Goal: Task Accomplishment & Management: Complete application form

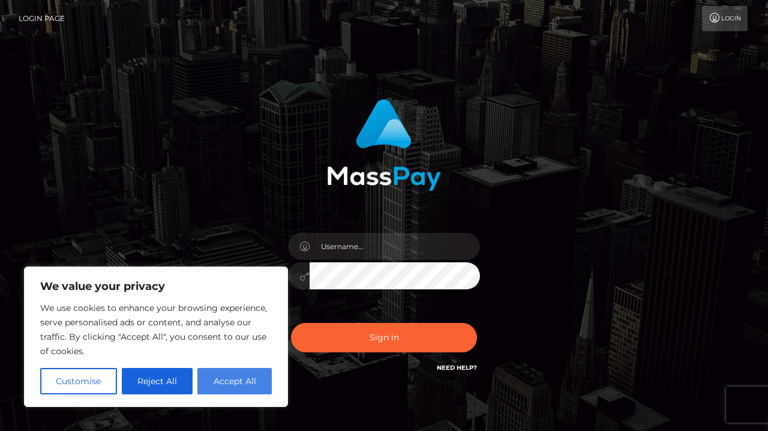
click at [224, 383] on button "Accept All" at bounding box center [234, 381] width 74 height 26
checkbox input "true"
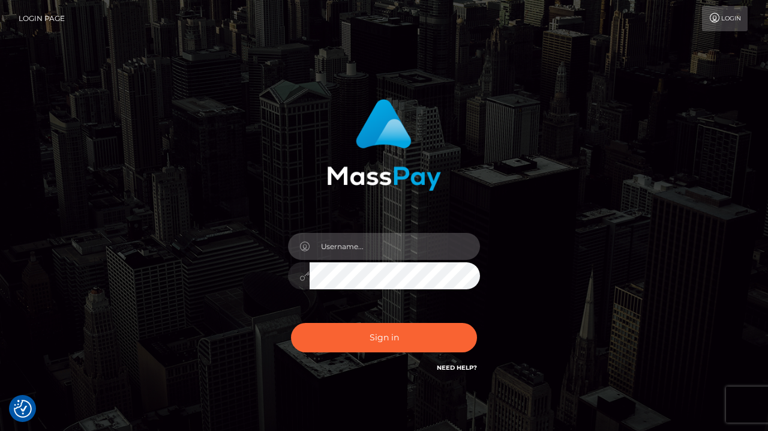
type input "[EMAIL_ADDRESS][DOMAIN_NAME]"
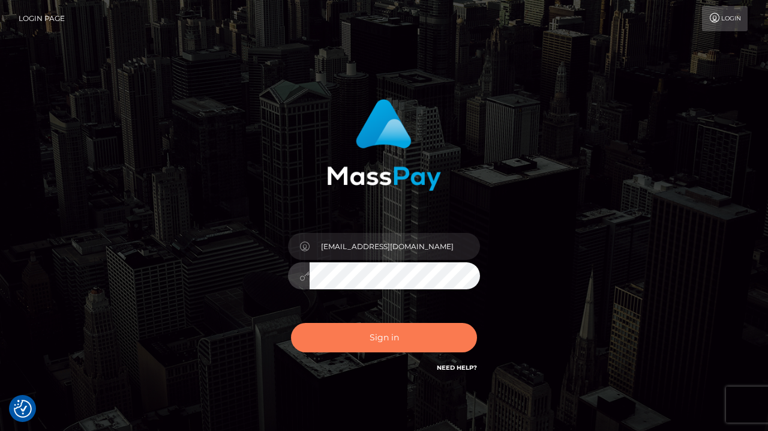
click at [371, 346] on button "Sign in" at bounding box center [384, 337] width 186 height 29
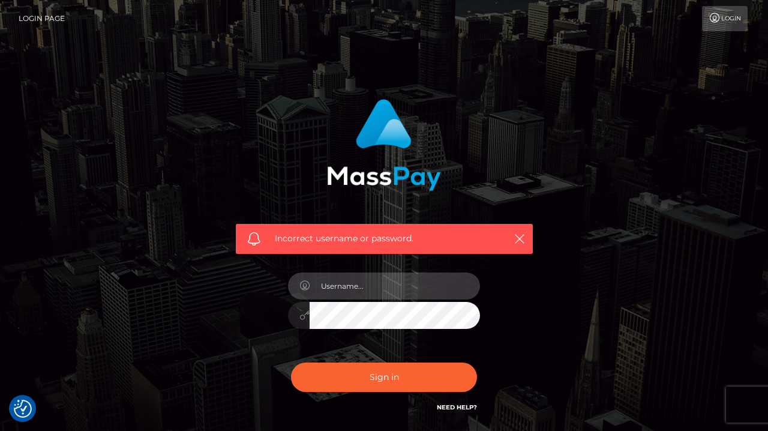
type input "[EMAIL_ADDRESS][DOMAIN_NAME]"
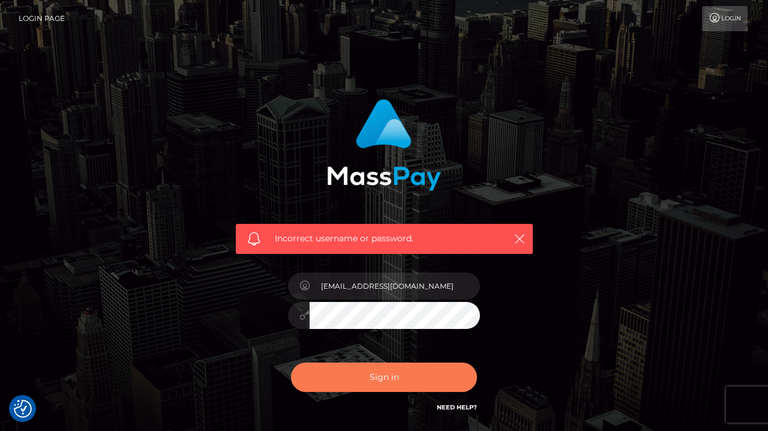
click at [392, 379] on button "Sign in" at bounding box center [384, 376] width 186 height 29
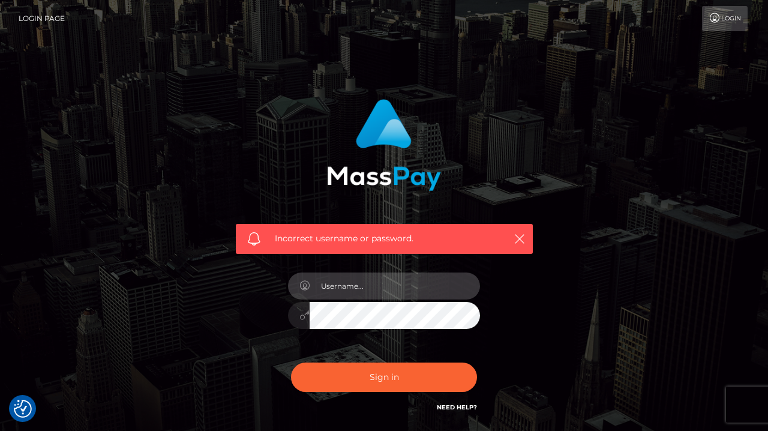
click at [463, 285] on input "text" at bounding box center [395, 285] width 170 height 27
type input "[EMAIL_ADDRESS][DOMAIN_NAME]"
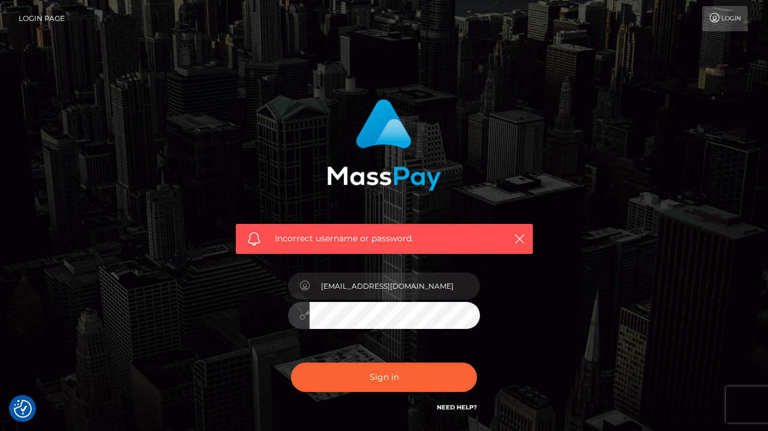
click at [455, 403] on link "Need Help?" at bounding box center [457, 407] width 40 height 8
click at [455, 406] on link "Need Help?" at bounding box center [457, 407] width 40 height 8
